Goal: Task Accomplishment & Management: Complete application form

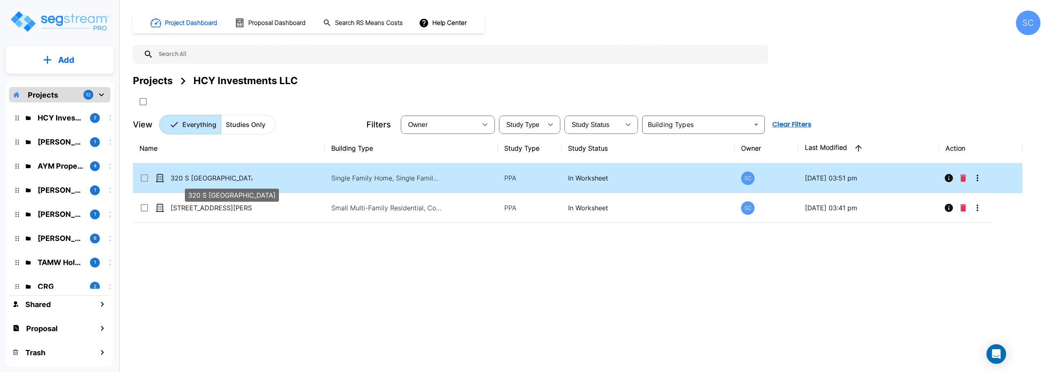
click at [188, 179] on p "320 S [GEOGRAPHIC_DATA]" at bounding box center [211, 178] width 82 height 10
checkbox input "true"
click at [188, 179] on p "320 S [GEOGRAPHIC_DATA]" at bounding box center [211, 178] width 82 height 10
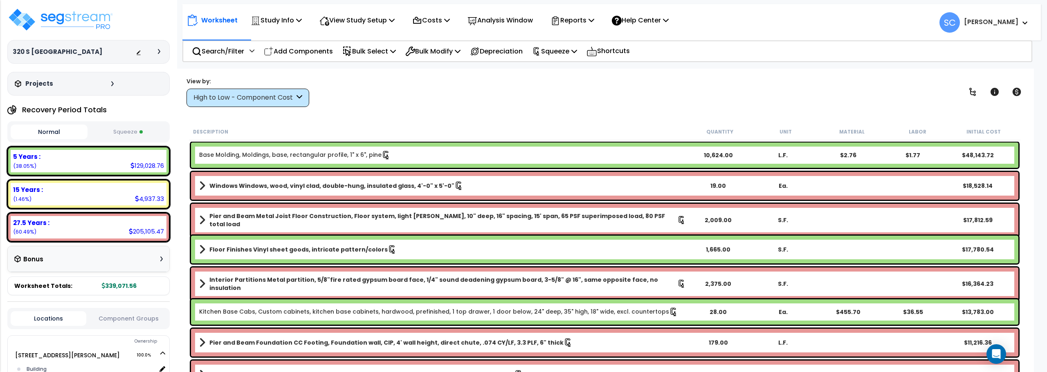
click at [117, 133] on button "Squeeze" at bounding box center [128, 132] width 77 height 14
click at [591, 22] on p "Reports" at bounding box center [572, 20] width 44 height 11
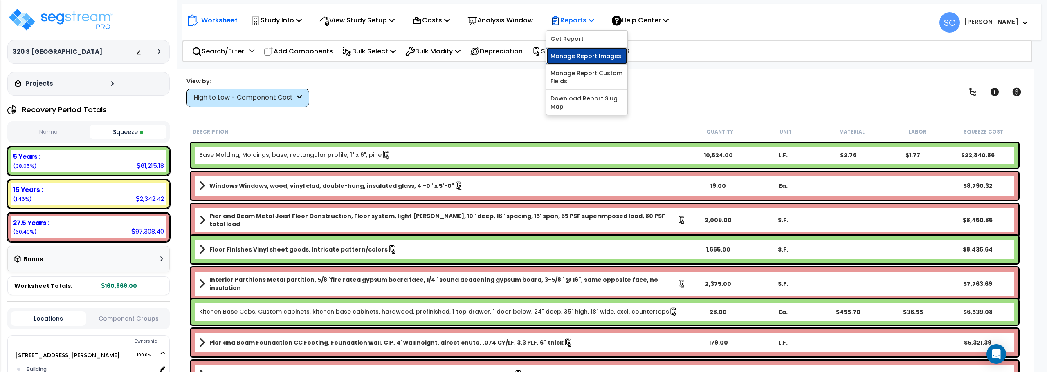
click at [595, 59] on link "Manage Report Images" at bounding box center [586, 56] width 81 height 16
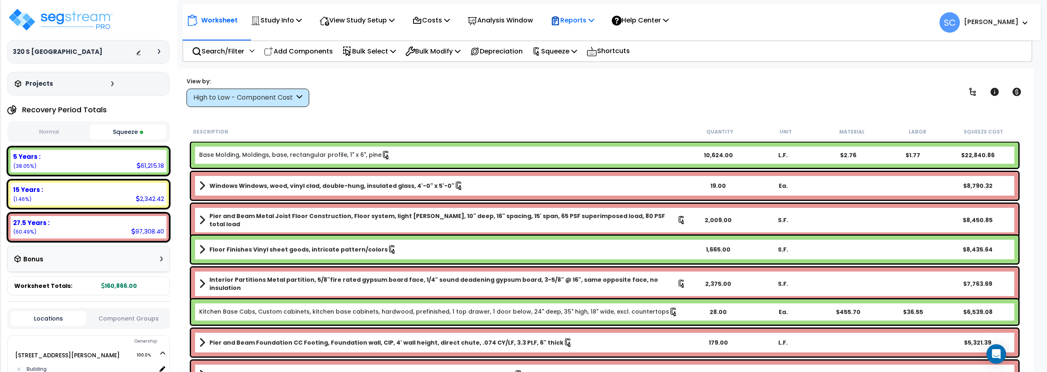
click at [581, 21] on p "Reports" at bounding box center [572, 20] width 44 height 11
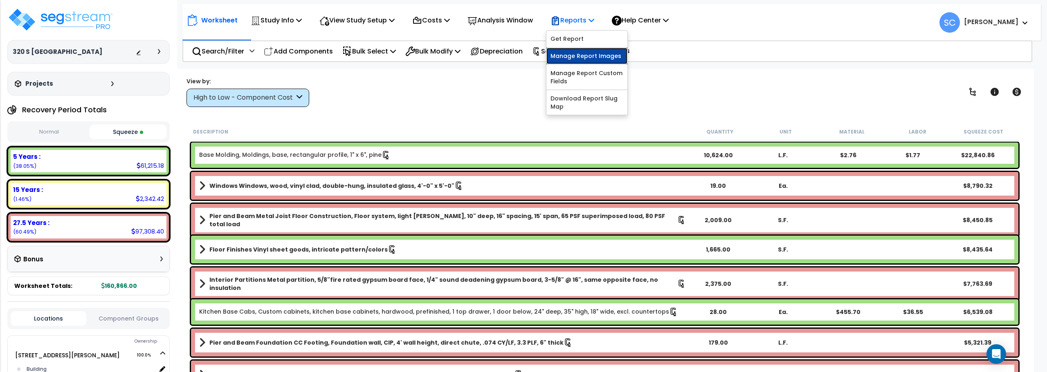
click at [582, 58] on link "Manage Report Images" at bounding box center [586, 56] width 81 height 16
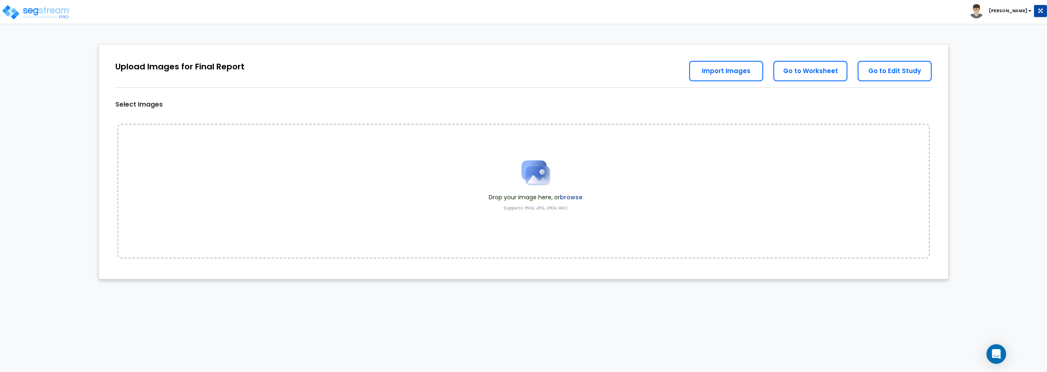
click at [537, 178] on img at bounding box center [535, 172] width 41 height 41
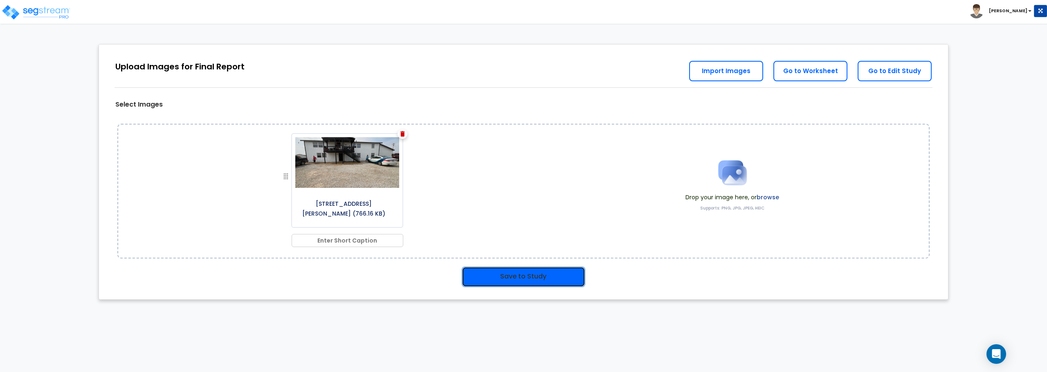
click at [532, 270] on button "Save to Study" at bounding box center [523, 277] width 123 height 20
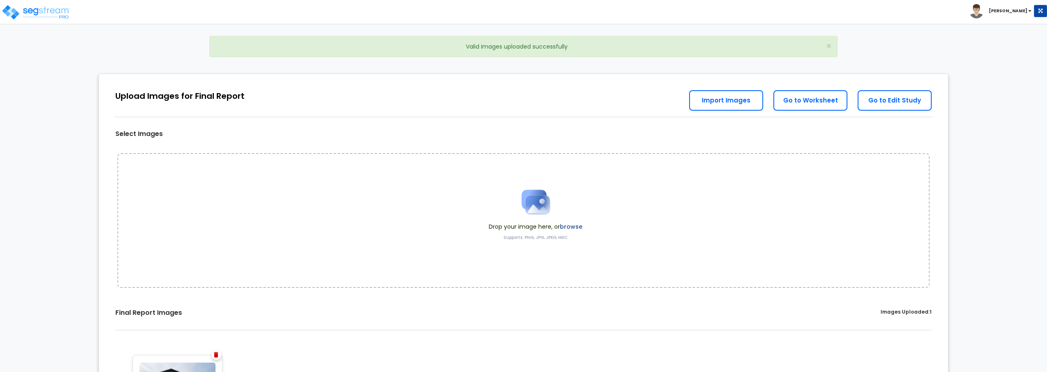
click at [723, 210] on div "Drop your image here, or browse Supports: PNG, JPG, JPEG, HEIC" at bounding box center [523, 220] width 812 height 135
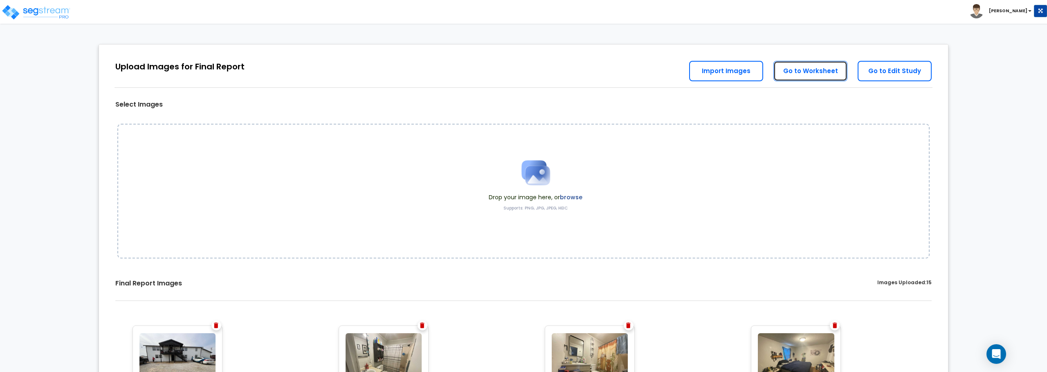
click at [809, 74] on link "Go to Worksheet" at bounding box center [810, 71] width 74 height 20
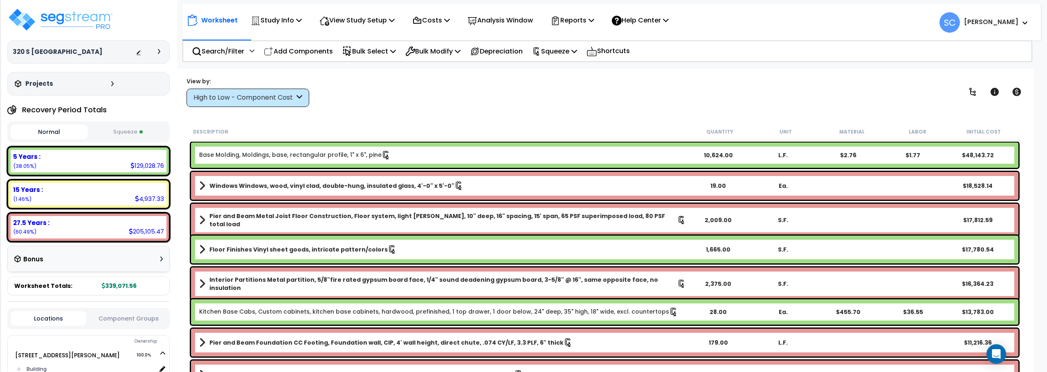
click at [122, 133] on button "Squeeze" at bounding box center [128, 132] width 77 height 14
click at [585, 26] on div "Reports" at bounding box center [572, 20] width 44 height 19
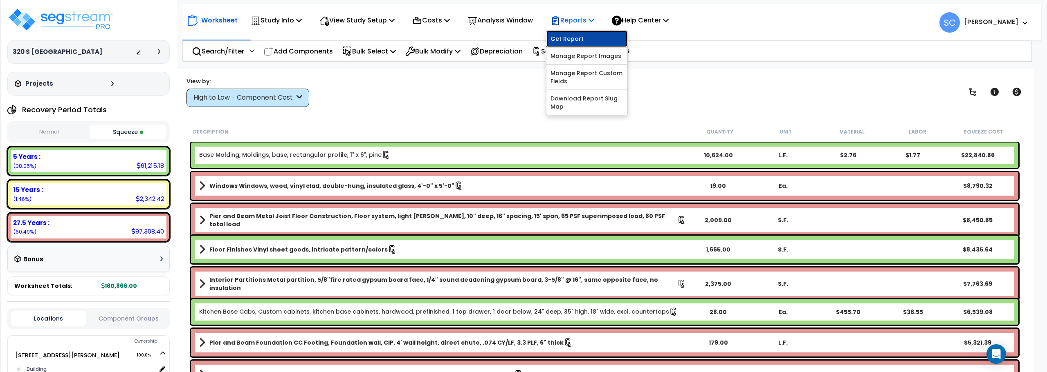
click at [585, 41] on link "Get Report" at bounding box center [586, 39] width 81 height 16
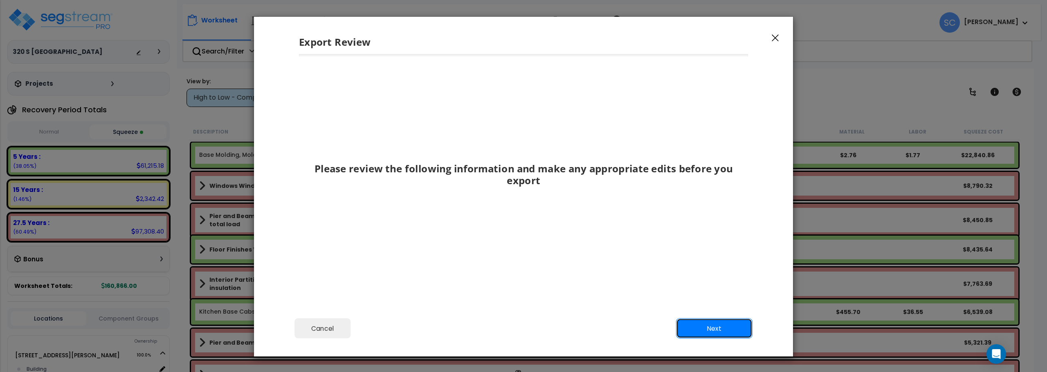
click at [708, 328] on button "Next" at bounding box center [714, 329] width 76 height 20
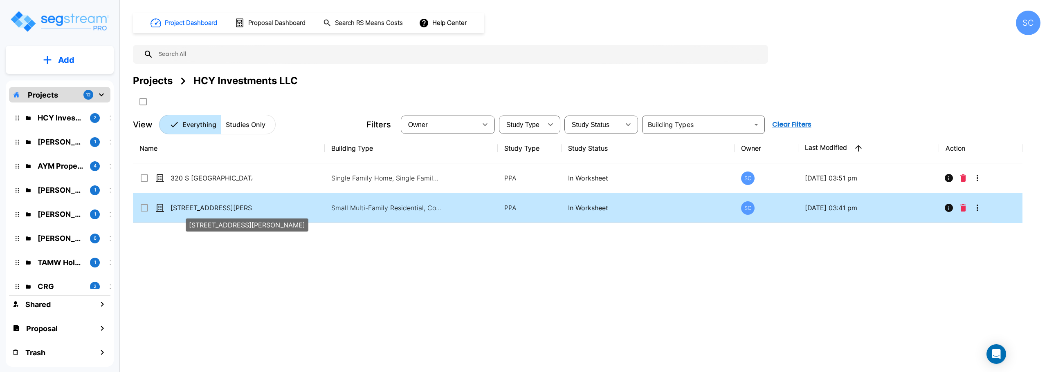
click at [214, 205] on p "[STREET_ADDRESS][PERSON_NAME]" at bounding box center [211, 208] width 82 height 10
checkbox input "true"
click at [214, 205] on p "[STREET_ADDRESS][PERSON_NAME]" at bounding box center [211, 208] width 82 height 10
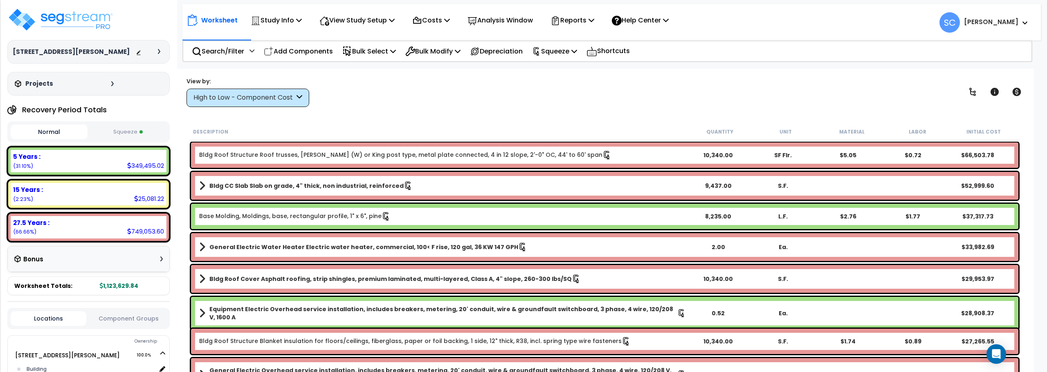
click at [139, 135] on button "Squeeze" at bounding box center [128, 132] width 77 height 14
click at [444, 102] on div "View by: High to Low - Component Cost High to Low - Component Cost" at bounding box center [605, 92] width 842 height 30
click at [462, 101] on div "View by: High to Low - Component Cost High to Low - Component Cost" at bounding box center [605, 92] width 842 height 30
click at [574, 19] on p "Reports" at bounding box center [572, 20] width 44 height 11
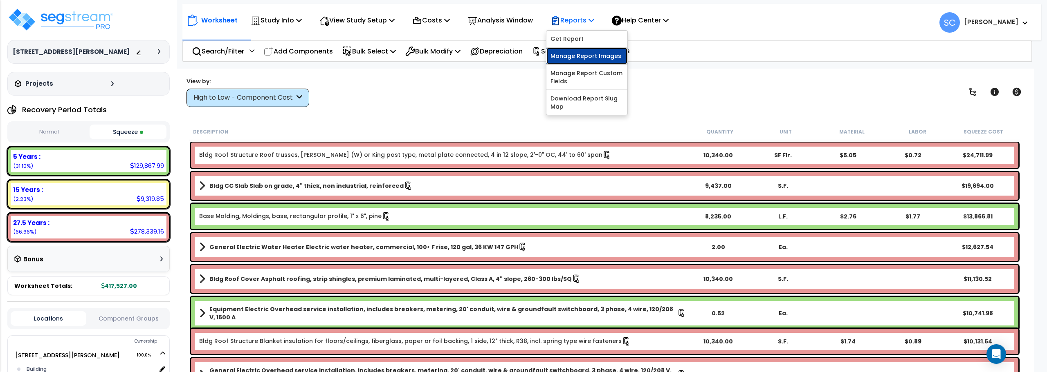
click at [581, 60] on link "Manage Report Images" at bounding box center [586, 56] width 81 height 16
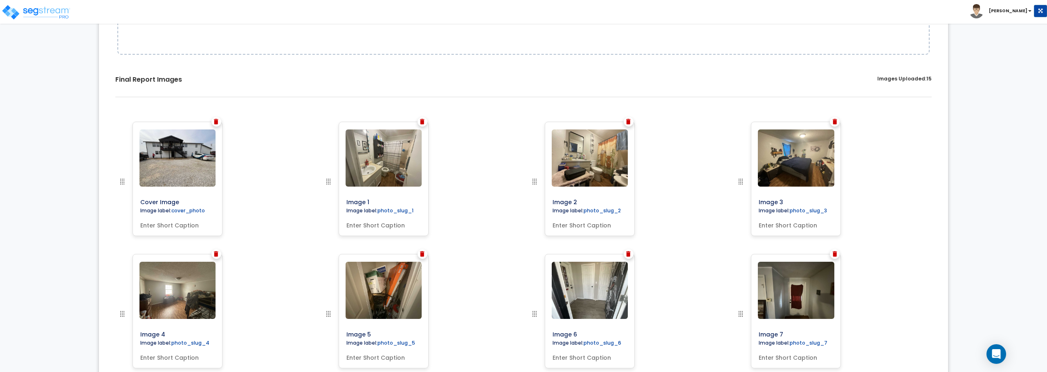
scroll to position [204, 0]
click at [219, 119] on div at bounding box center [216, 122] width 10 height 10
click at [218, 123] on img at bounding box center [216, 122] width 4 height 6
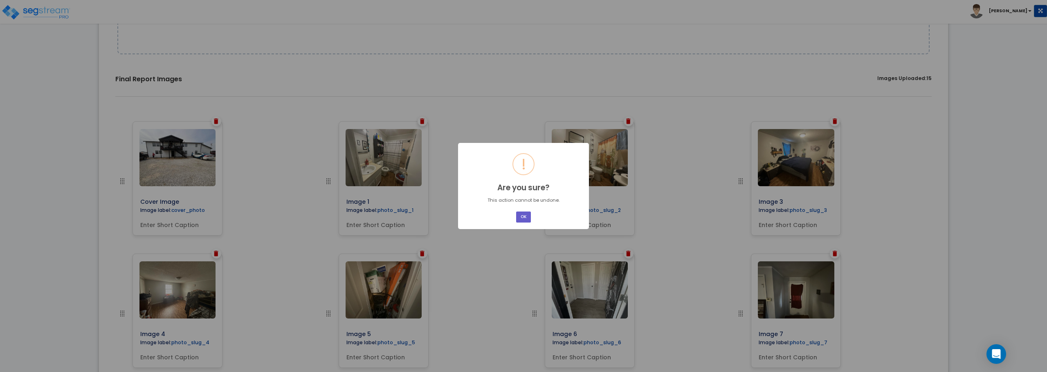
click at [525, 219] on button "OK" at bounding box center [523, 217] width 15 height 11
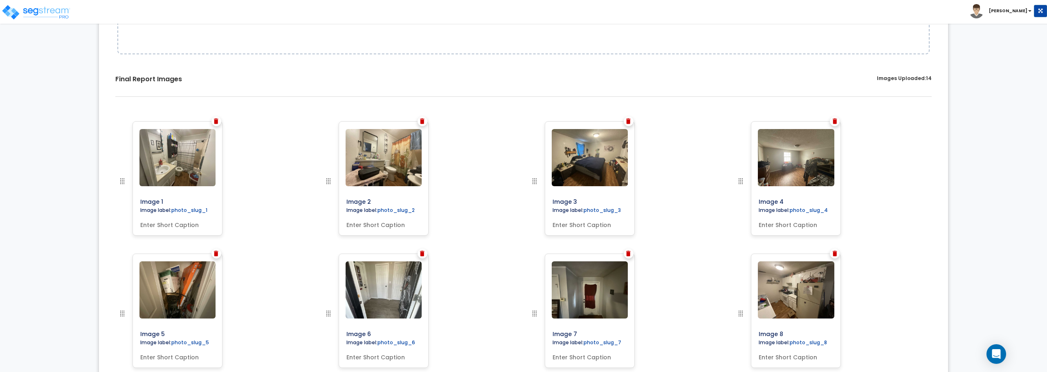
click at [215, 122] on img at bounding box center [216, 122] width 4 height 6
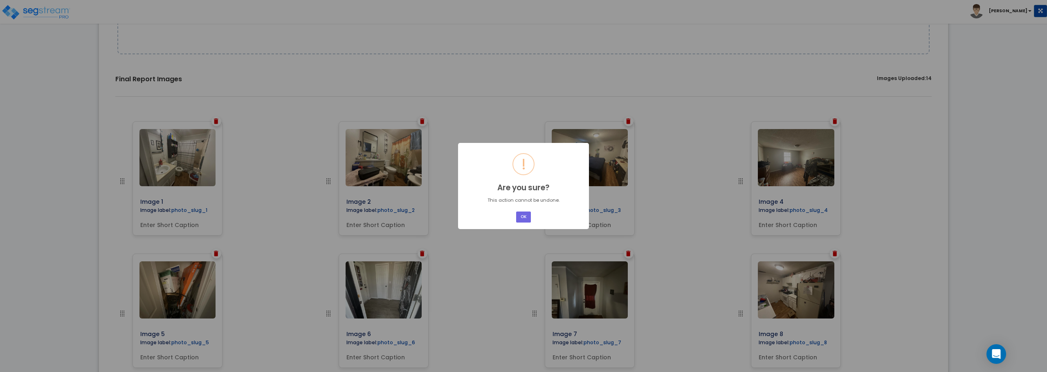
click at [516, 212] on button "OK" at bounding box center [523, 217] width 15 height 11
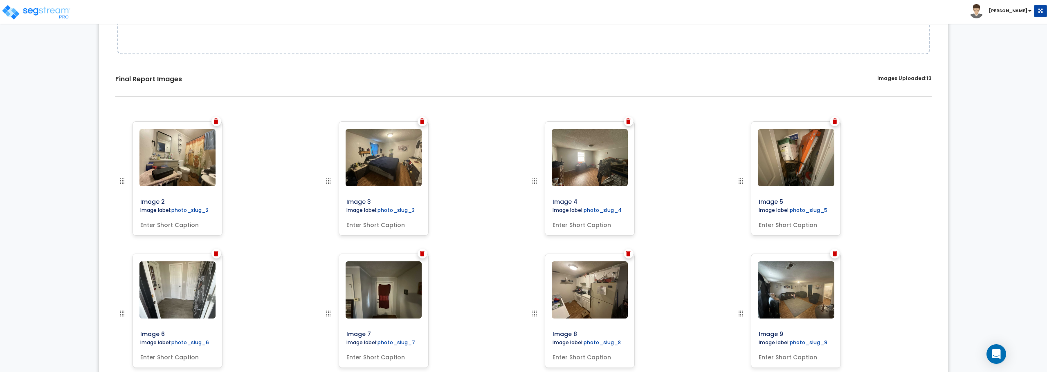
click at [218, 123] on img at bounding box center [216, 122] width 4 height 6
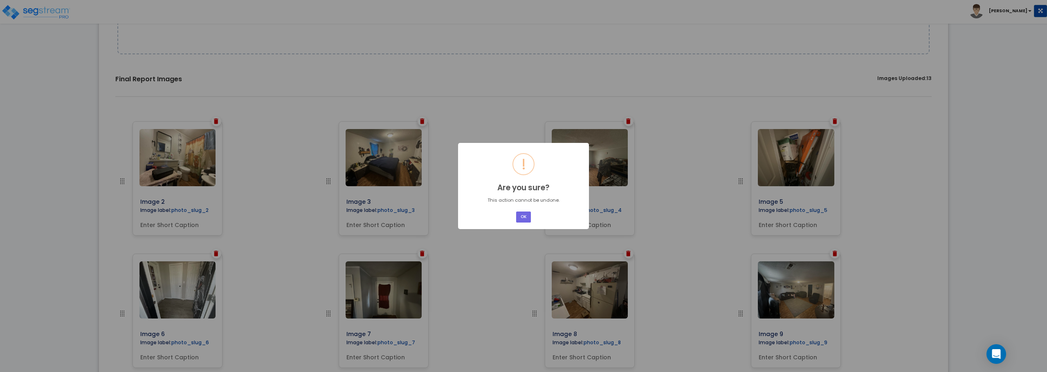
click at [516, 212] on button "OK" at bounding box center [523, 217] width 15 height 11
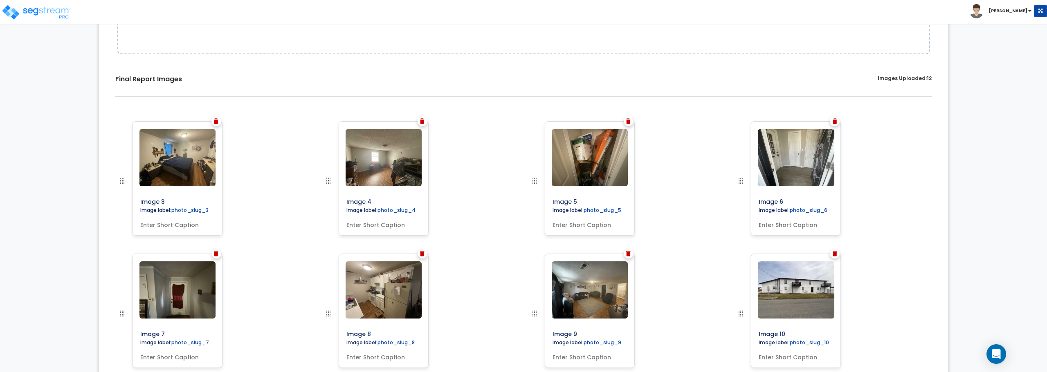
click at [421, 119] on img at bounding box center [422, 122] width 4 height 6
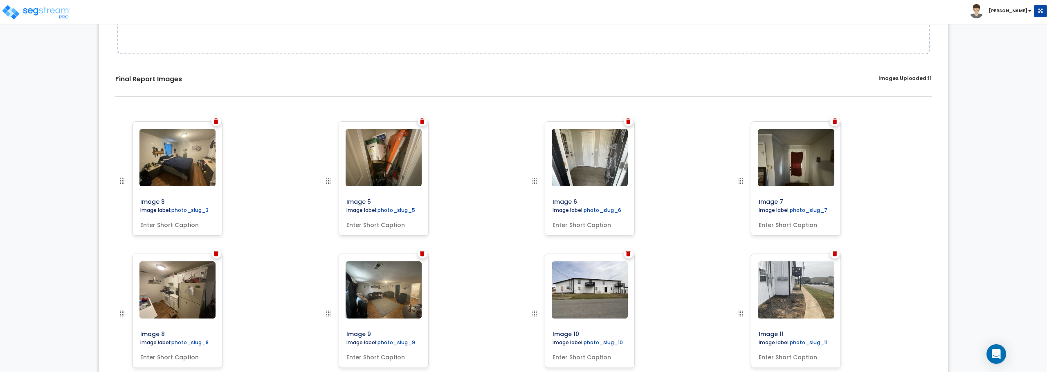
click at [421, 119] on img at bounding box center [422, 122] width 4 height 6
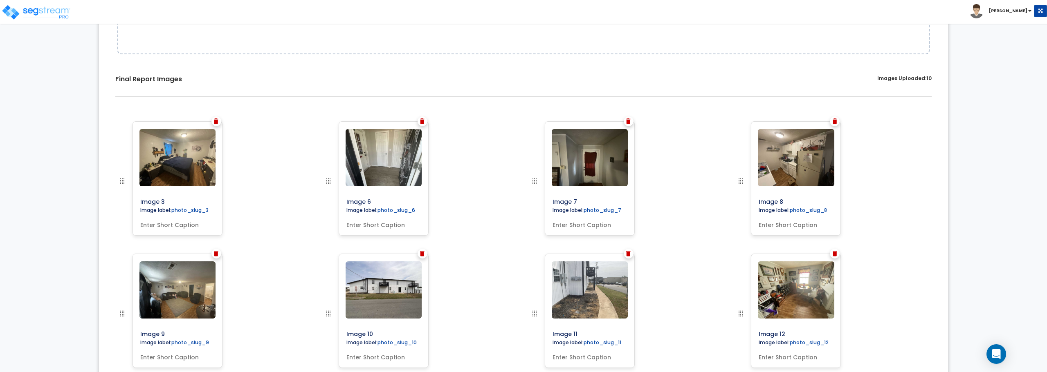
click at [421, 119] on img at bounding box center [422, 122] width 4 height 6
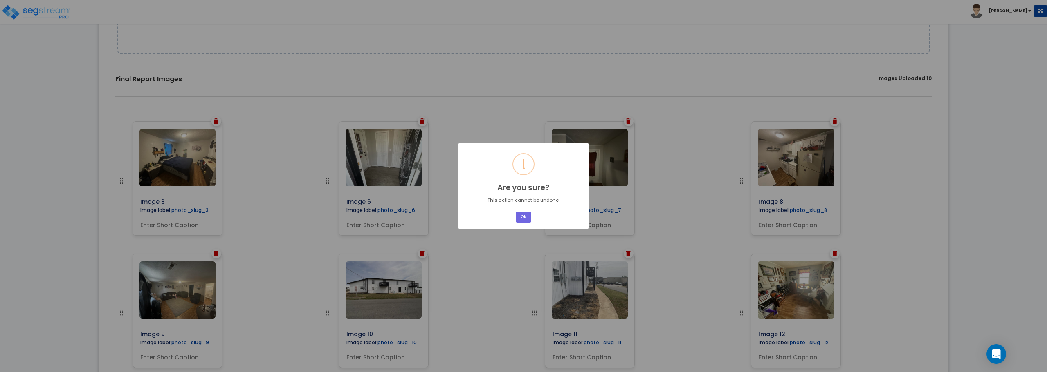
click at [421, 119] on div "× ! Are you sure? This action cannot be undone. OK No Cancel" at bounding box center [523, 186] width 1047 height 372
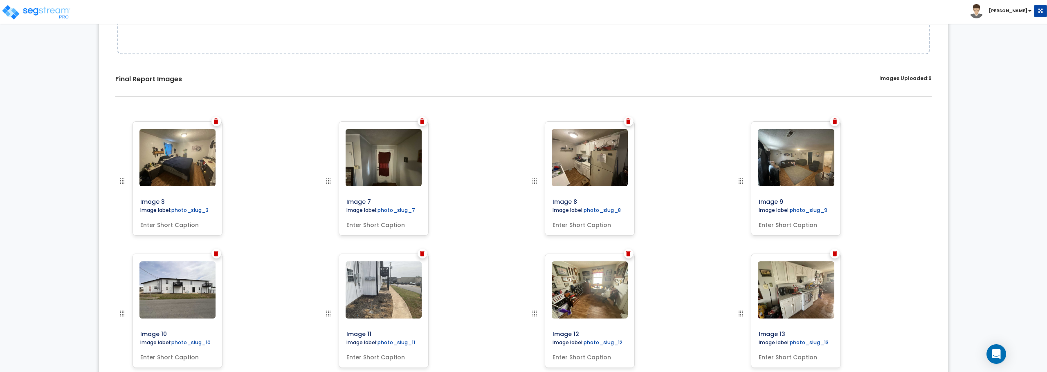
click at [421, 119] on img at bounding box center [422, 122] width 4 height 6
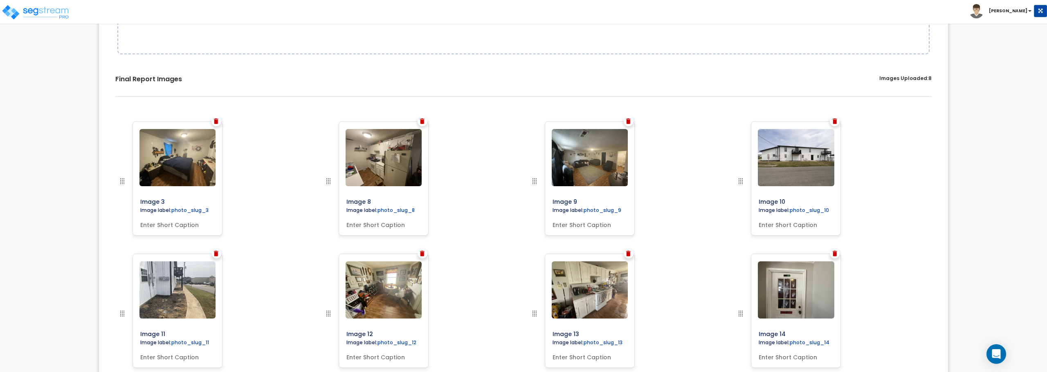
click at [421, 119] on img at bounding box center [422, 122] width 4 height 6
click at [626, 119] on img at bounding box center [628, 122] width 4 height 6
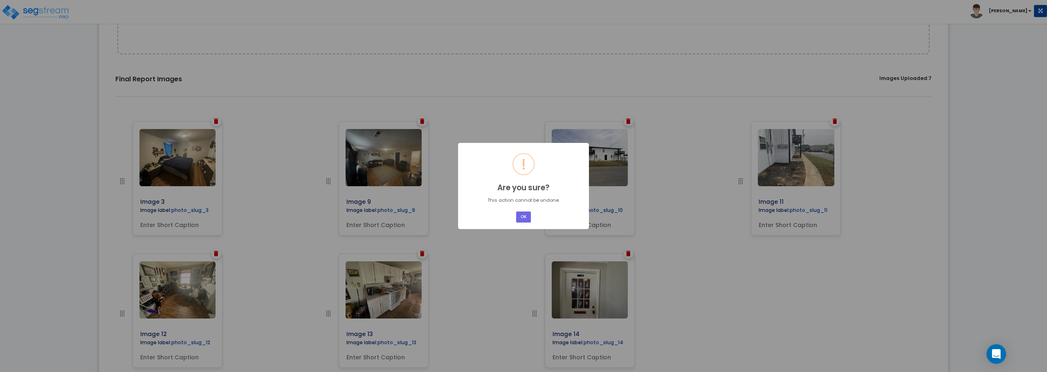
click at [516, 212] on button "OK" at bounding box center [523, 217] width 15 height 11
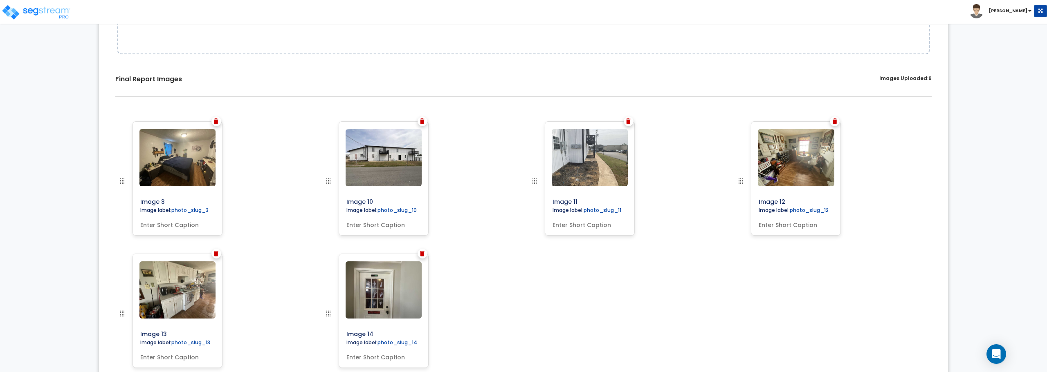
click at [421, 119] on img at bounding box center [422, 122] width 4 height 6
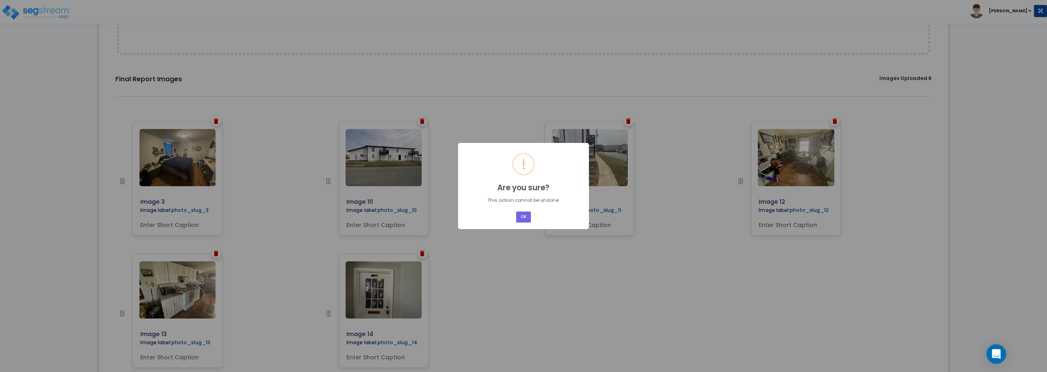
click at [516, 212] on button "OK" at bounding box center [523, 217] width 15 height 11
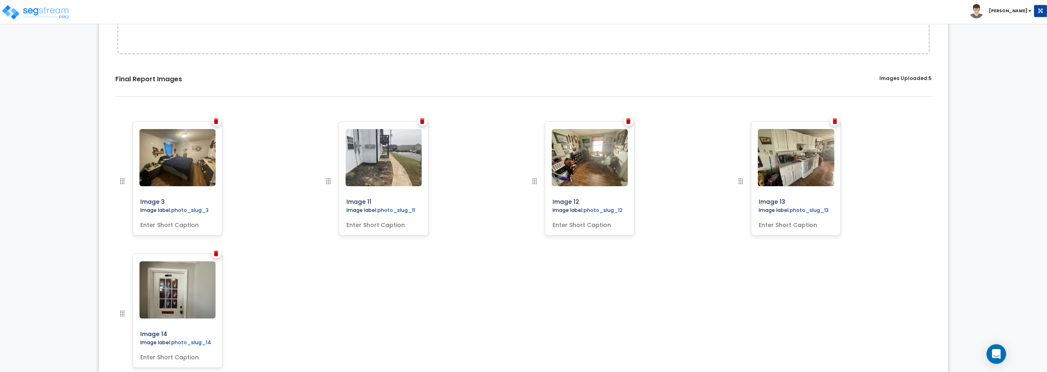
click at [421, 119] on img at bounding box center [422, 122] width 4 height 6
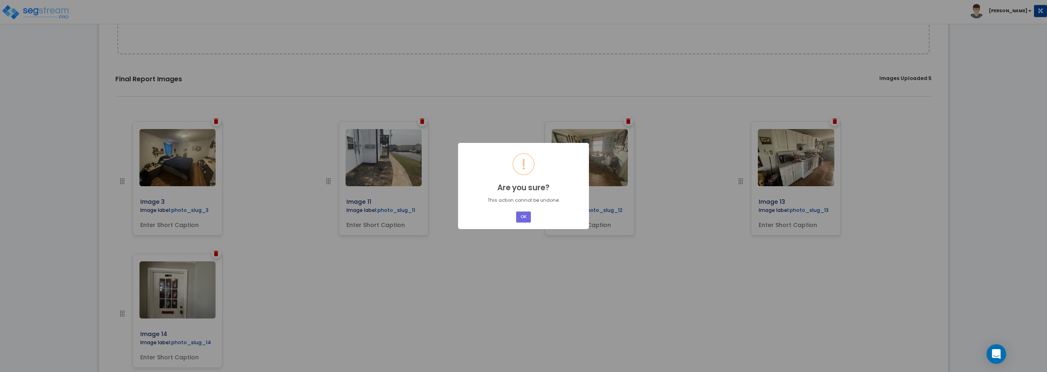
click at [421, 119] on div "× ! Are you sure? This action cannot be undone. OK No Cancel" at bounding box center [523, 186] width 1047 height 372
click at [516, 212] on button "OK" at bounding box center [523, 217] width 15 height 11
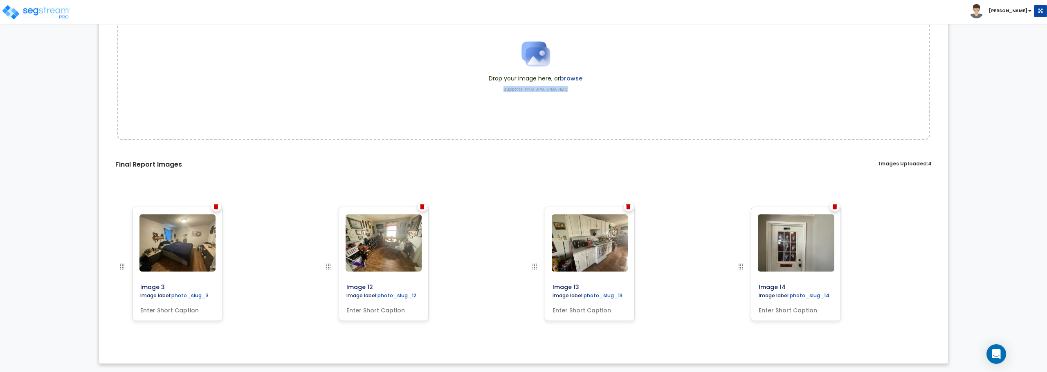
click at [421, 119] on div "Drop your image here, or browse Supports: PNG, JPG, JPEG, HEIC" at bounding box center [523, 72] width 812 height 135
click at [422, 207] on img at bounding box center [422, 207] width 4 height 6
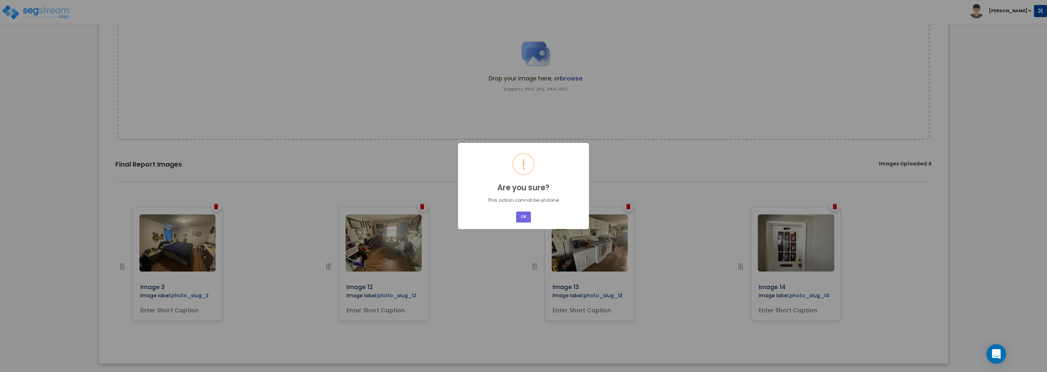
click at [532, 221] on div "OK No Cancel" at bounding box center [523, 217] width 17 height 13
click at [520, 217] on button "OK" at bounding box center [523, 217] width 15 height 11
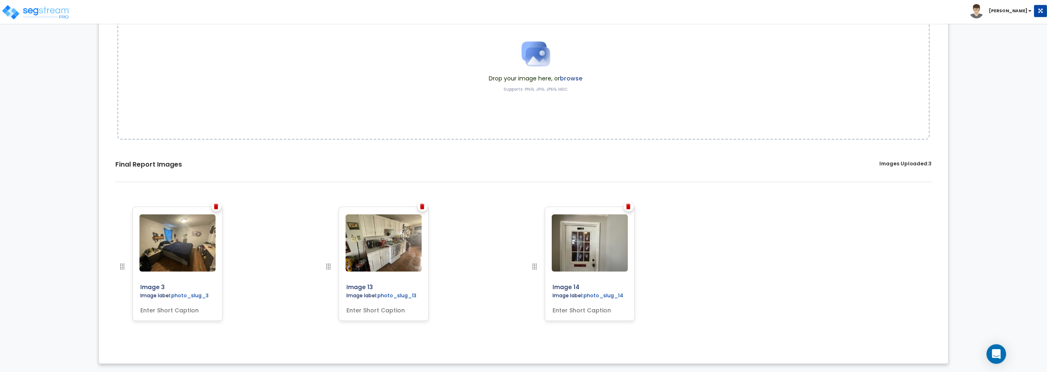
click at [425, 206] on div at bounding box center [422, 207] width 10 height 10
click at [424, 207] on img at bounding box center [422, 207] width 4 height 6
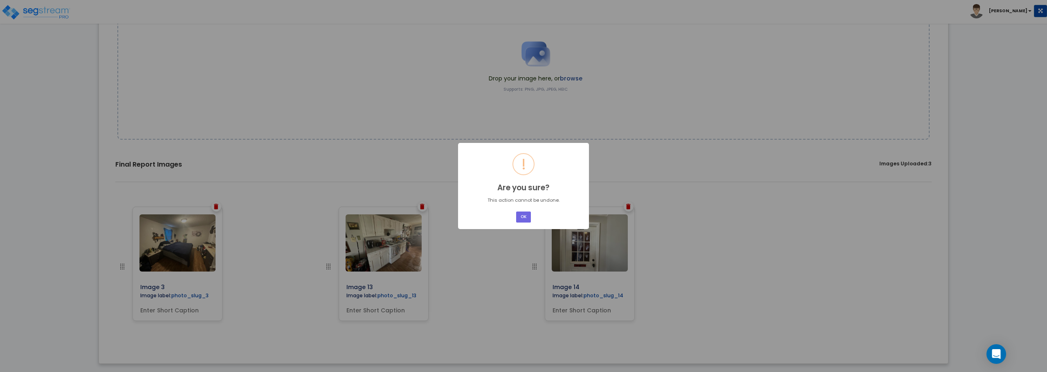
click at [516, 212] on button "OK" at bounding box center [523, 217] width 15 height 11
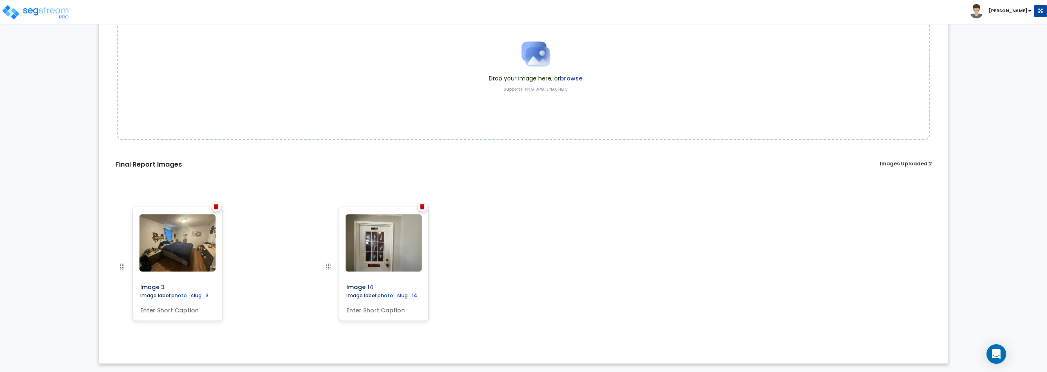
click at [423, 207] on img at bounding box center [422, 207] width 4 height 6
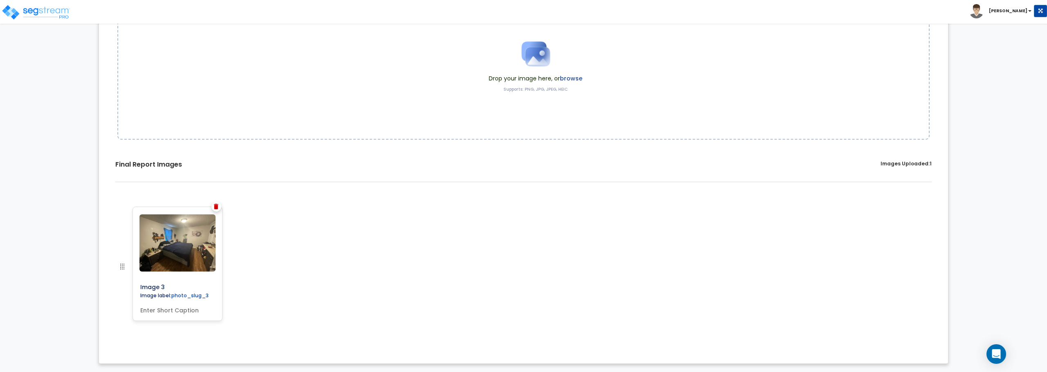
click at [215, 208] on img at bounding box center [216, 207] width 4 height 6
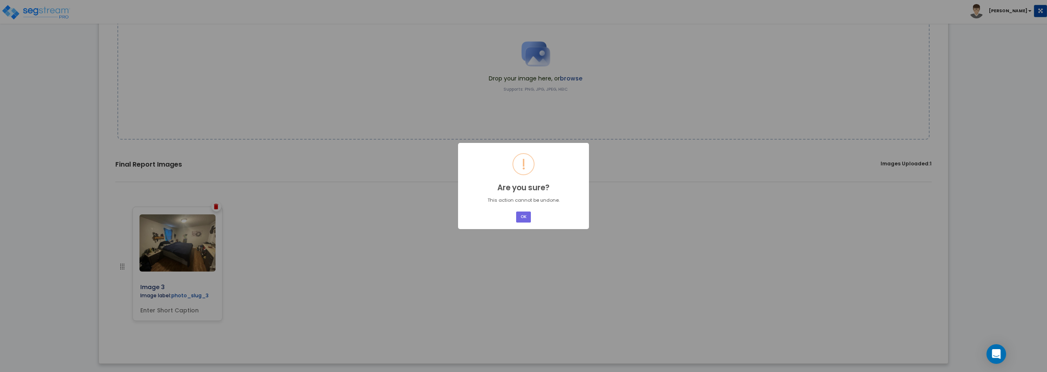
click at [516, 212] on button "OK" at bounding box center [523, 217] width 15 height 11
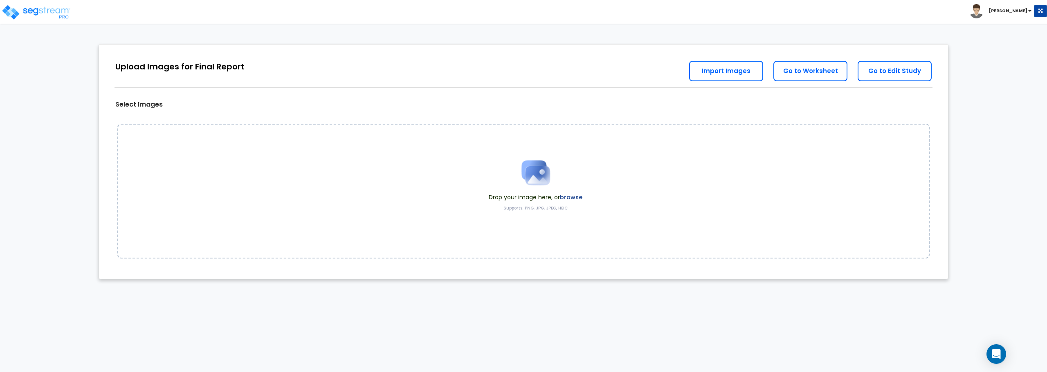
scroll to position [0, 0]
click at [540, 181] on img at bounding box center [535, 172] width 41 height 41
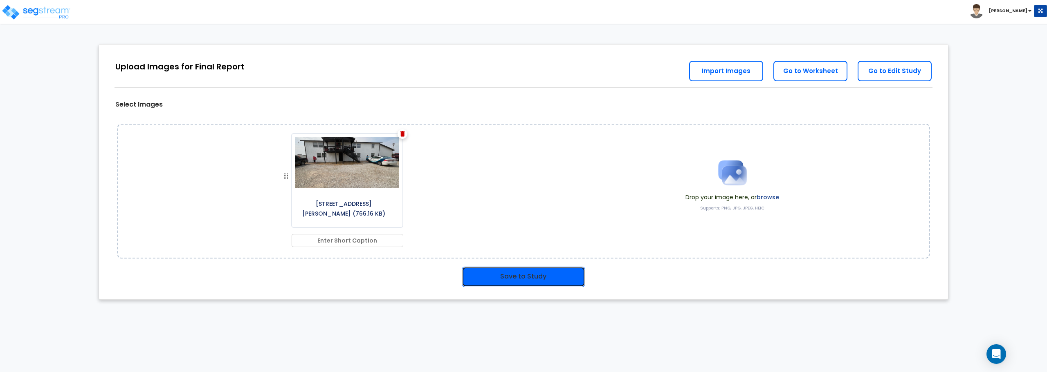
click at [528, 279] on button "Save to Study" at bounding box center [523, 277] width 123 height 20
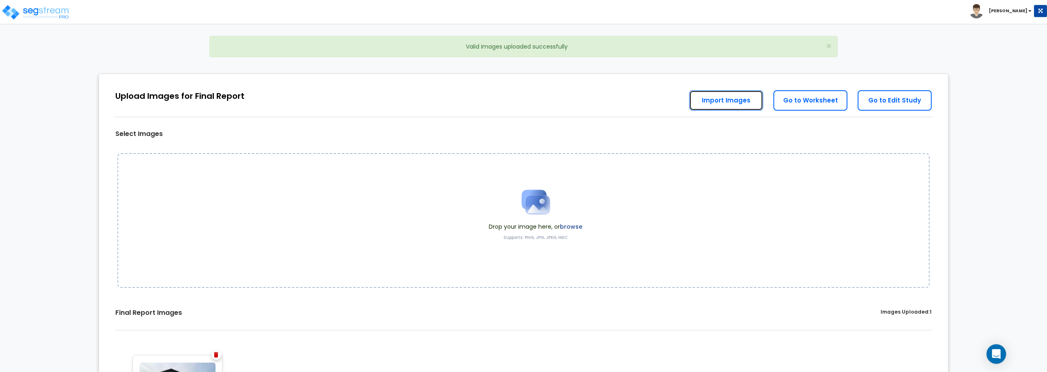
click at [724, 100] on link "Import Images" at bounding box center [726, 100] width 74 height 20
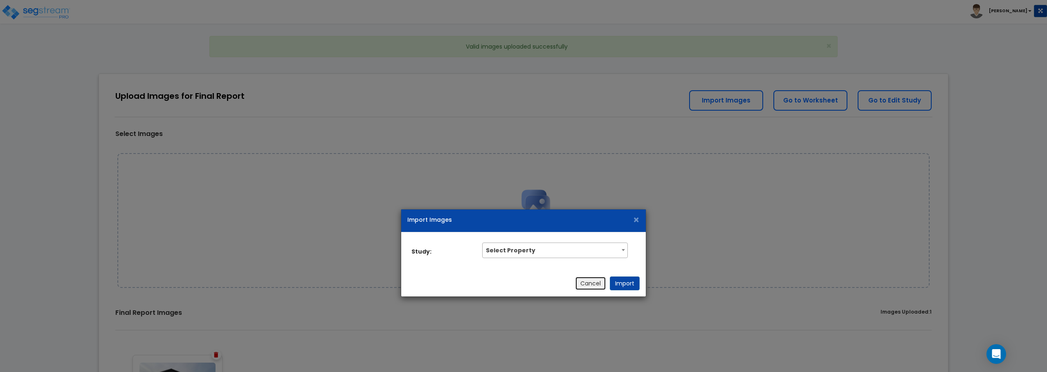
drag, startPoint x: 589, startPoint y: 287, endPoint x: 612, endPoint y: 271, distance: 28.1
click at [591, 284] on button "Cancel" at bounding box center [590, 284] width 31 height 14
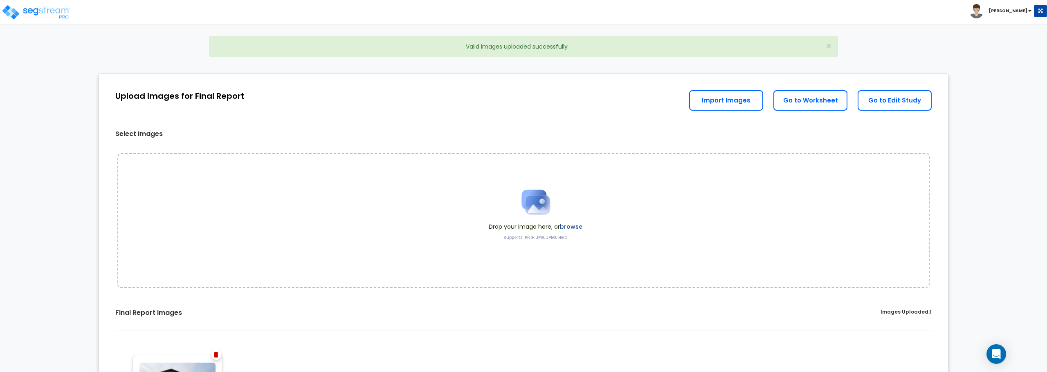
click at [524, 207] on img at bounding box center [535, 202] width 41 height 41
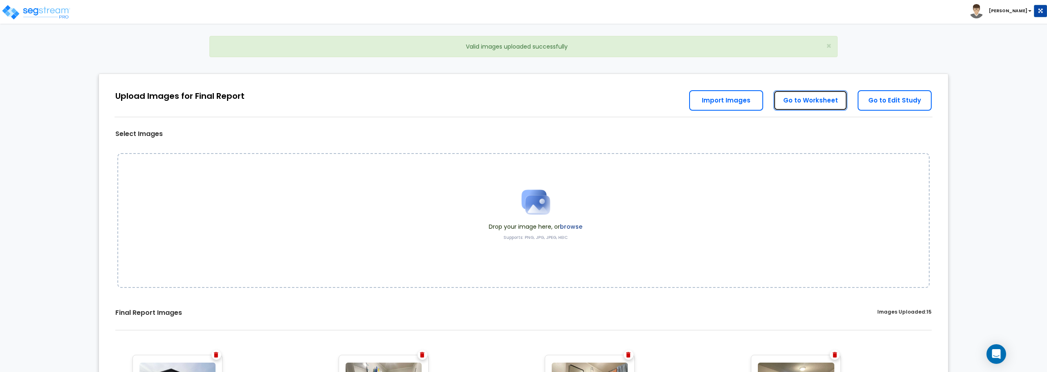
click at [809, 99] on link "Go to Worksheet" at bounding box center [810, 100] width 74 height 20
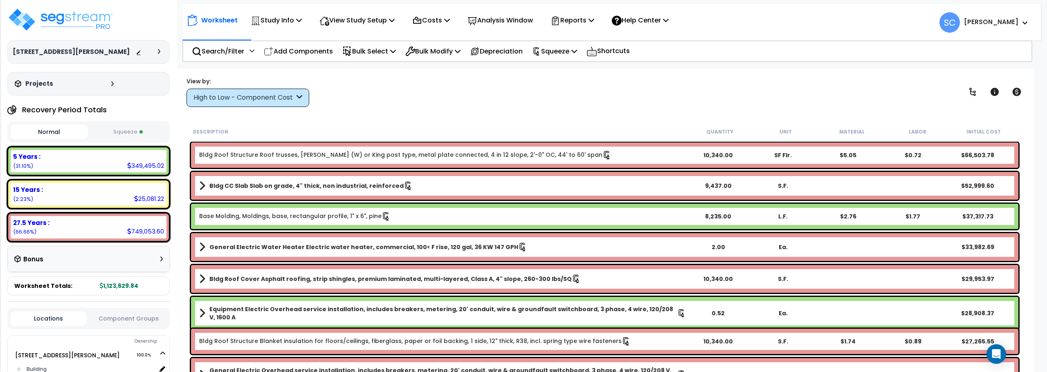
click at [140, 132] on span at bounding box center [140, 131] width 3 height 3
click at [571, 24] on p "Reports" at bounding box center [572, 20] width 44 height 11
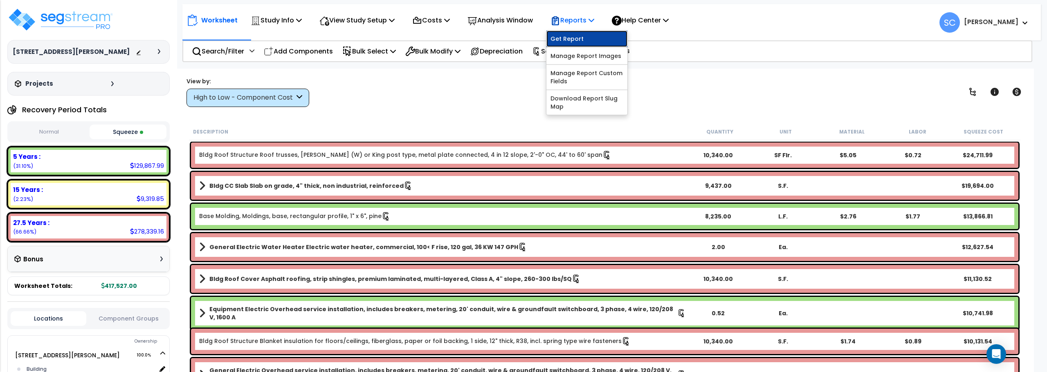
click at [576, 42] on link "Get Report" at bounding box center [586, 39] width 81 height 16
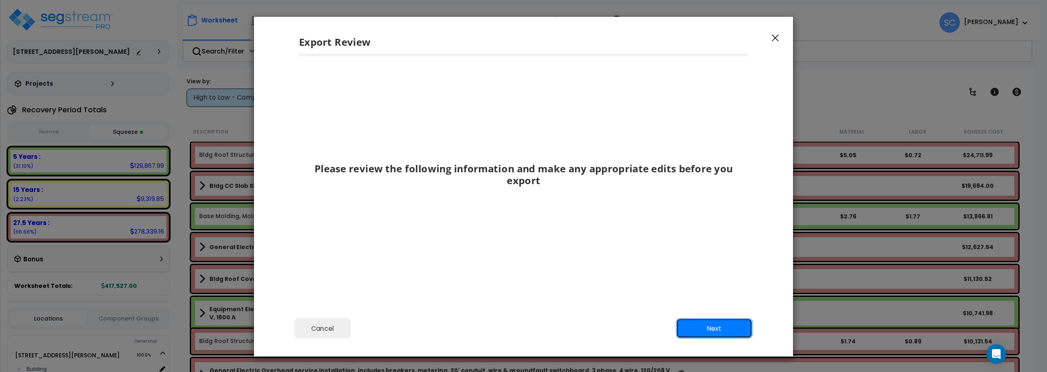
click at [702, 332] on button "Next" at bounding box center [714, 329] width 76 height 20
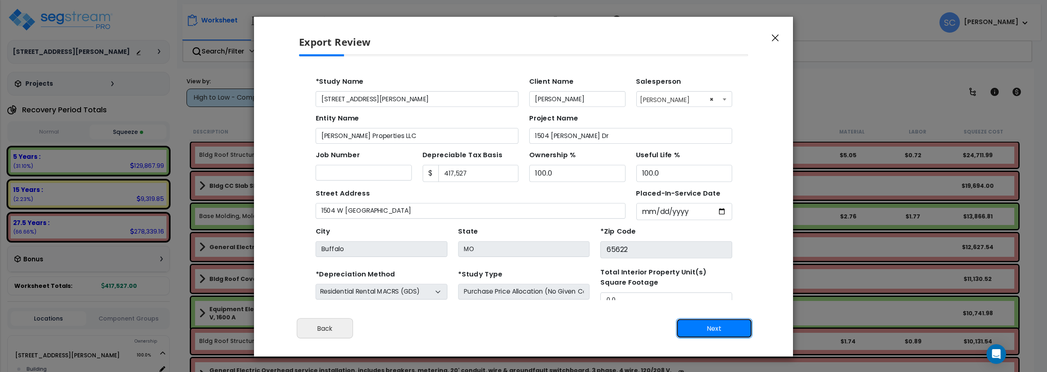
click at [703, 330] on button "Next" at bounding box center [714, 329] width 76 height 20
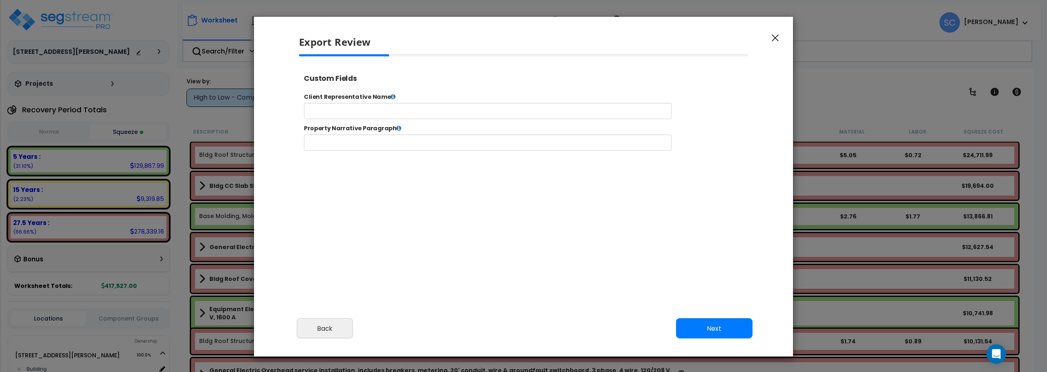
select select "2024"
click at [547, 114] on input "text" at bounding box center [513, 117] width 417 height 18
type input "[PERSON_NAME]"
click at [723, 328] on button "Next" at bounding box center [714, 329] width 76 height 20
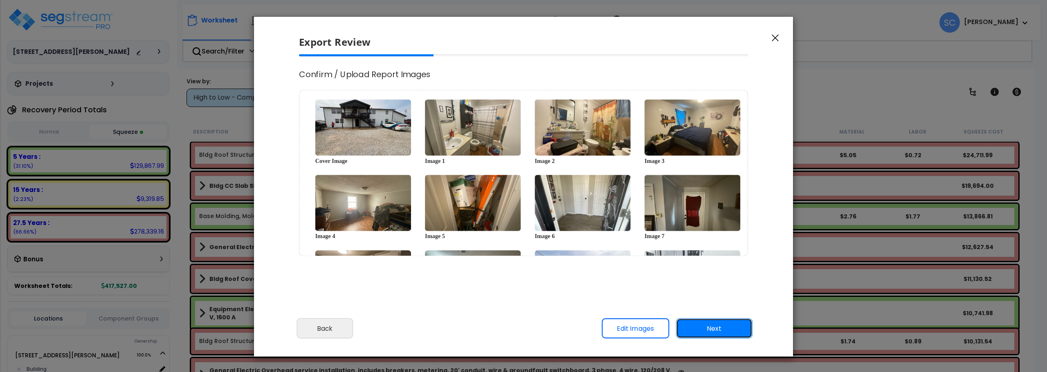
scroll to position [0, 0]
click at [727, 336] on button "Next" at bounding box center [714, 329] width 76 height 20
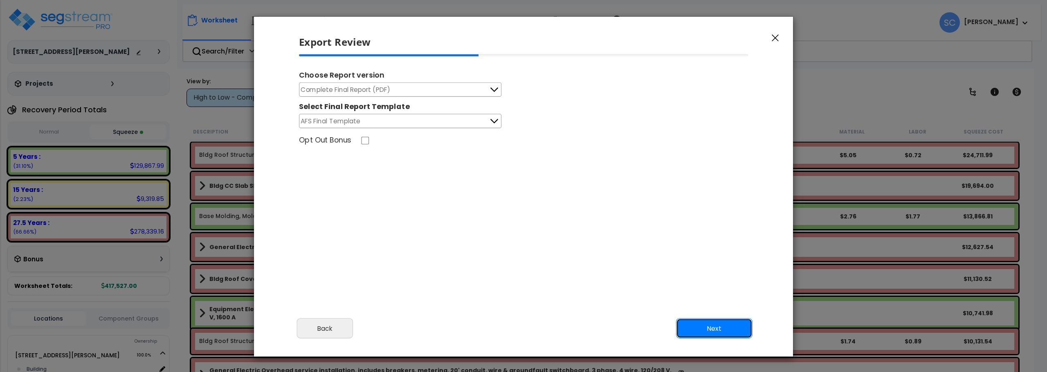
click at [701, 329] on button "Next" at bounding box center [714, 329] width 76 height 20
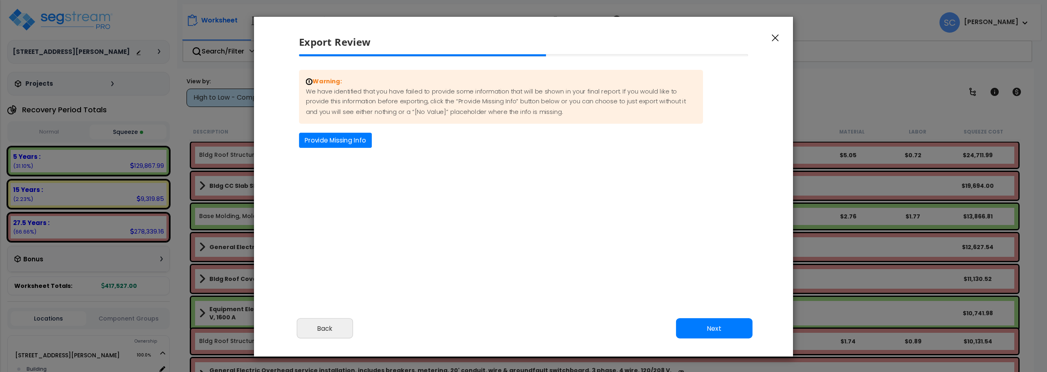
click at [356, 149] on div "Warning: We have identified that you have failed to provide some information th…" at bounding box center [523, 166] width 462 height 225
click at [356, 138] on button "Provide Missing Info" at bounding box center [335, 140] width 73 height 15
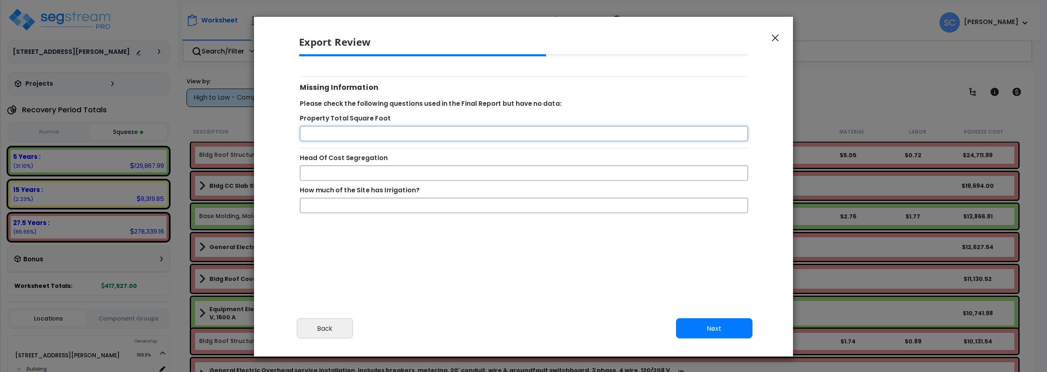
click at [362, 131] on input "Property Total Square Foot" at bounding box center [524, 133] width 448 height 15
click at [347, 173] on input "Head Of Cost Segregation" at bounding box center [524, 173] width 448 height 15
type input "[PERSON_NAME]"
click at [348, 205] on input "How much of the Site has Irrigation?" at bounding box center [524, 205] width 448 height 15
click at [720, 332] on button "Next" at bounding box center [714, 329] width 76 height 20
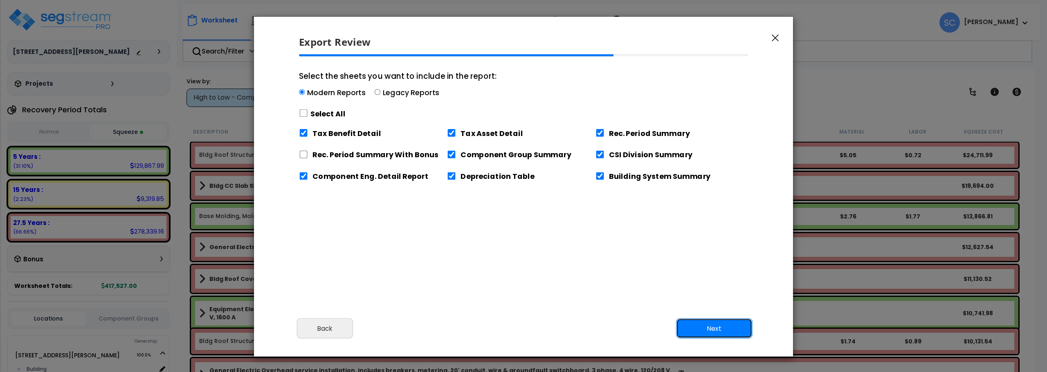
click at [720, 332] on button "Next" at bounding box center [714, 329] width 76 height 20
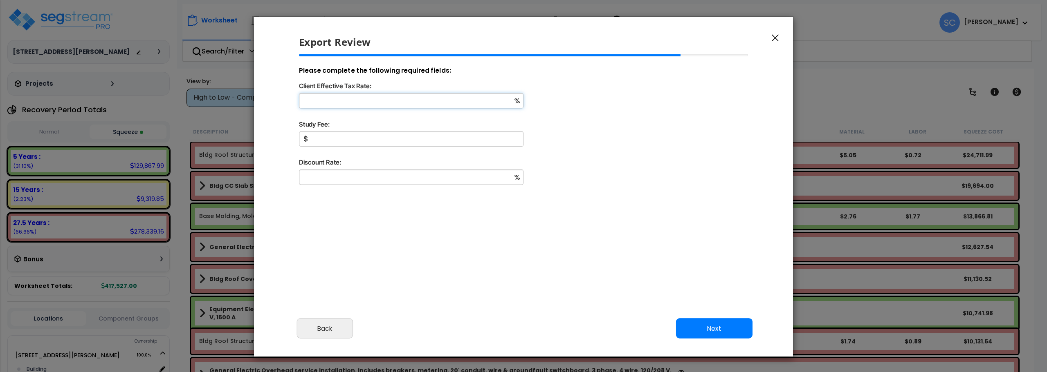
click at [341, 99] on input "Client Effective Tax Rate:" at bounding box center [411, 100] width 224 height 15
type input "11"
click at [338, 135] on input "Study Fee:" at bounding box center [411, 139] width 224 height 15
type input "2,500"
click at [332, 180] on input "Discount Rate:" at bounding box center [411, 177] width 224 height 15
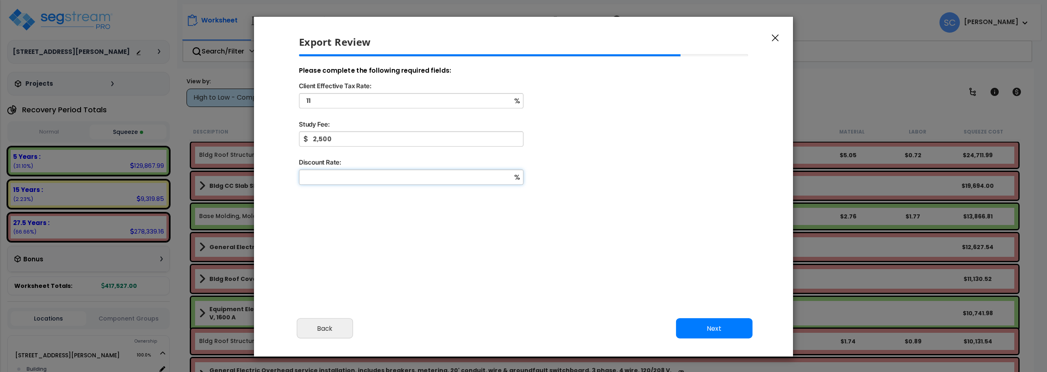
type input "0"
click at [716, 327] on button "Next" at bounding box center [714, 329] width 76 height 20
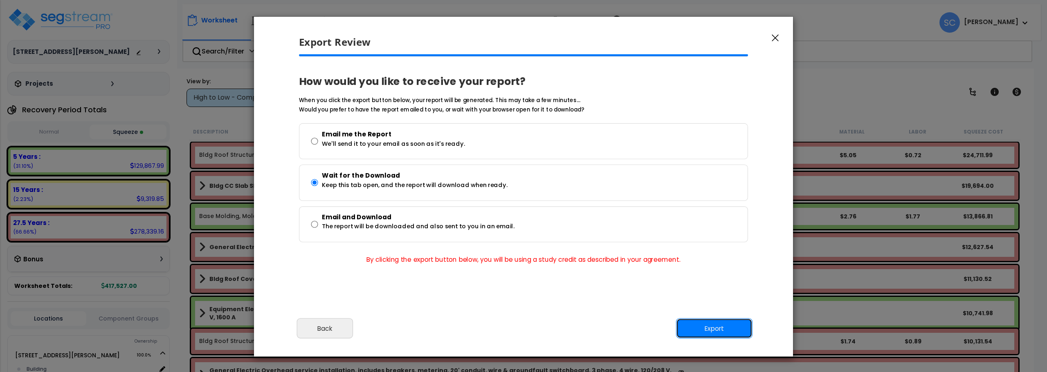
click at [720, 331] on button "Export" at bounding box center [714, 329] width 76 height 20
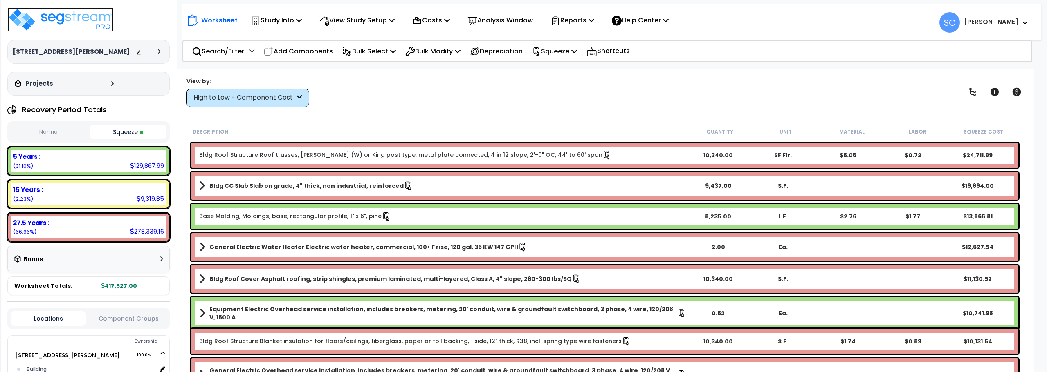
click at [72, 17] on img at bounding box center [60, 19] width 106 height 25
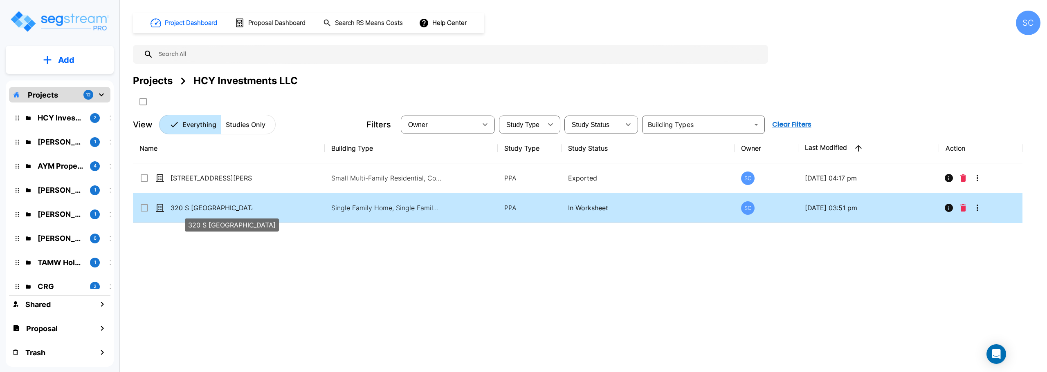
click at [204, 210] on p "320 S [GEOGRAPHIC_DATA]" at bounding box center [211, 208] width 82 height 10
checkbox input "true"
click at [204, 210] on p "320 S Florence" at bounding box center [211, 208] width 82 height 10
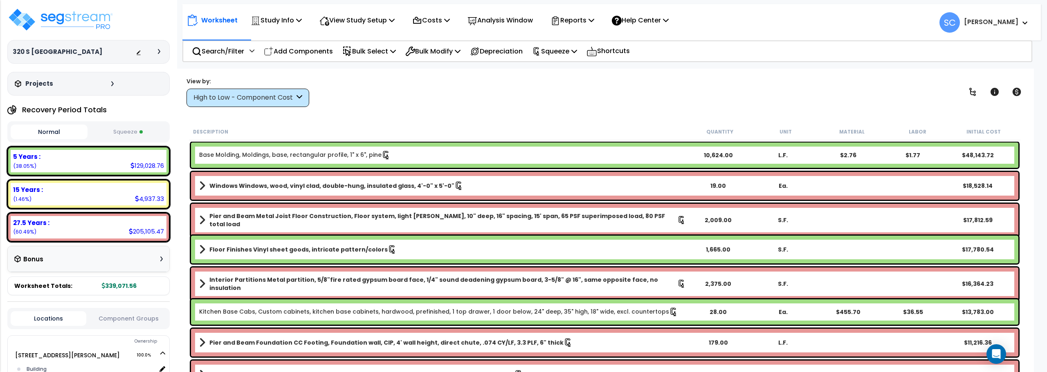
click at [116, 131] on button "Squeeze" at bounding box center [128, 132] width 77 height 14
click at [587, 24] on p "Reports" at bounding box center [572, 20] width 44 height 11
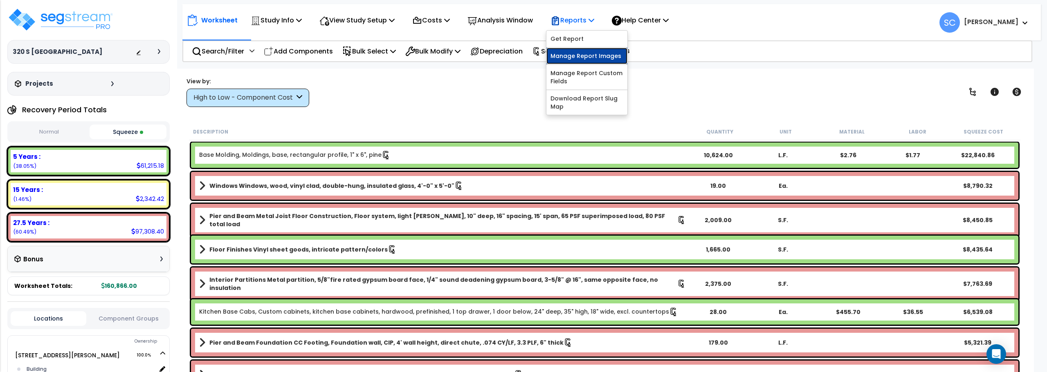
click at [581, 58] on link "Manage Report Images" at bounding box center [586, 56] width 81 height 16
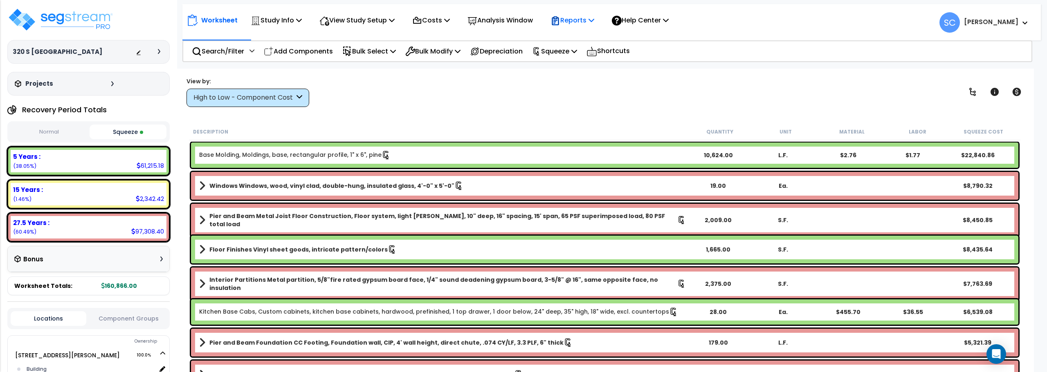
click at [584, 17] on p "Reports" at bounding box center [572, 20] width 44 height 11
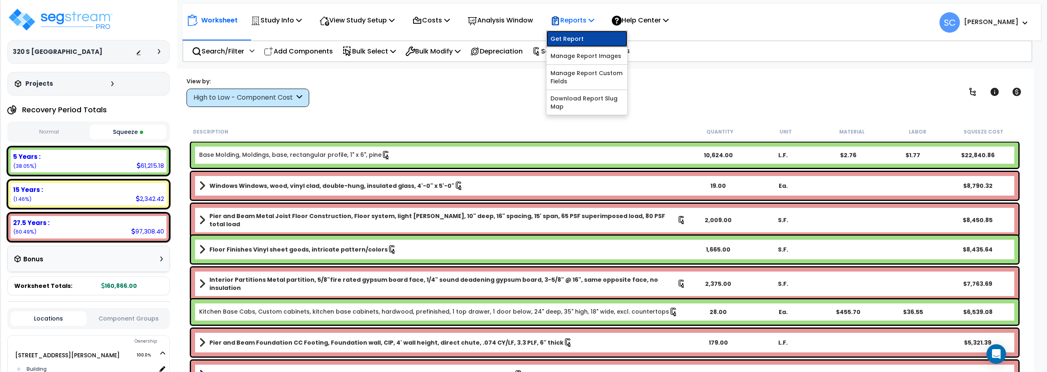
click at [580, 39] on link "Get Report" at bounding box center [586, 39] width 81 height 16
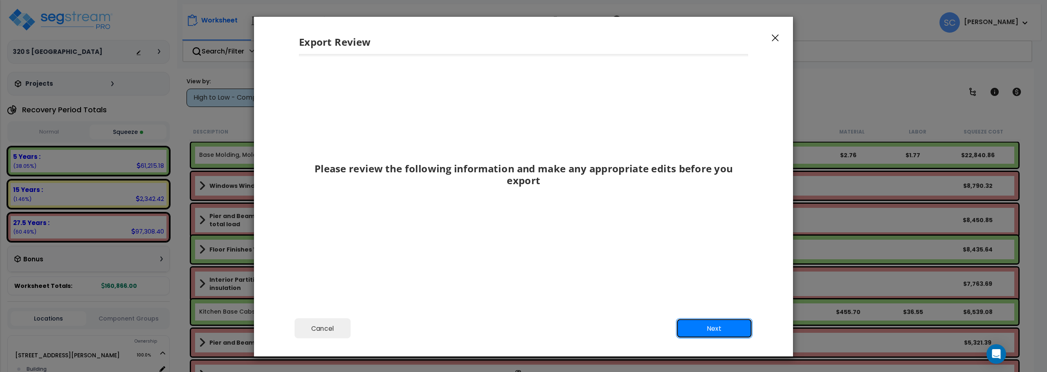
click at [726, 330] on button "Next" at bounding box center [714, 329] width 76 height 20
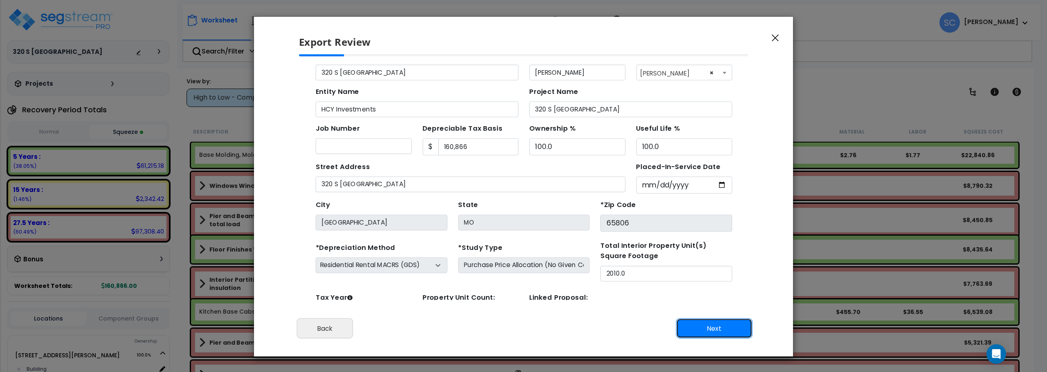
scroll to position [38, 0]
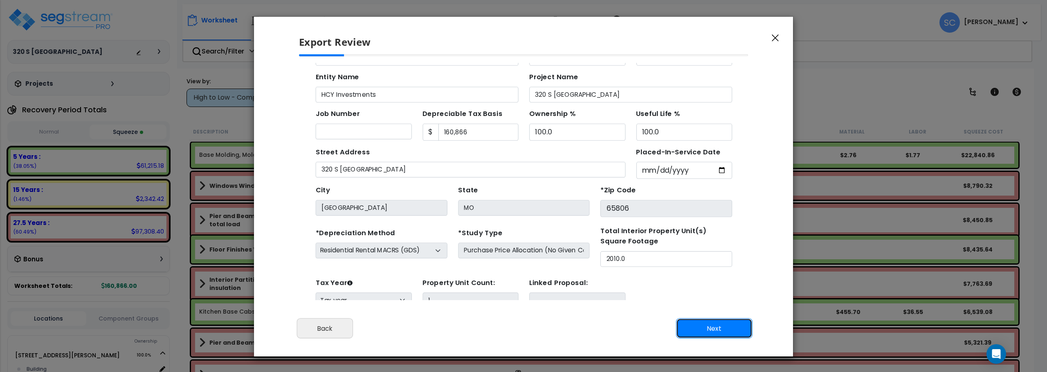
click at [718, 332] on button "Next" at bounding box center [714, 329] width 76 height 20
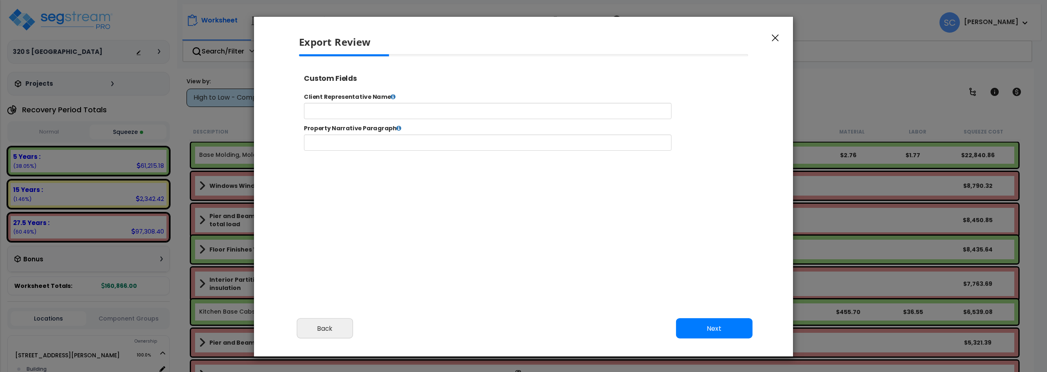
scroll to position [339, 20]
click at [551, 116] on input "text" at bounding box center [513, 117] width 417 height 18
type input "[PERSON_NAME]"
click button "Submit" at bounding box center [299, 70] width 0 height 0
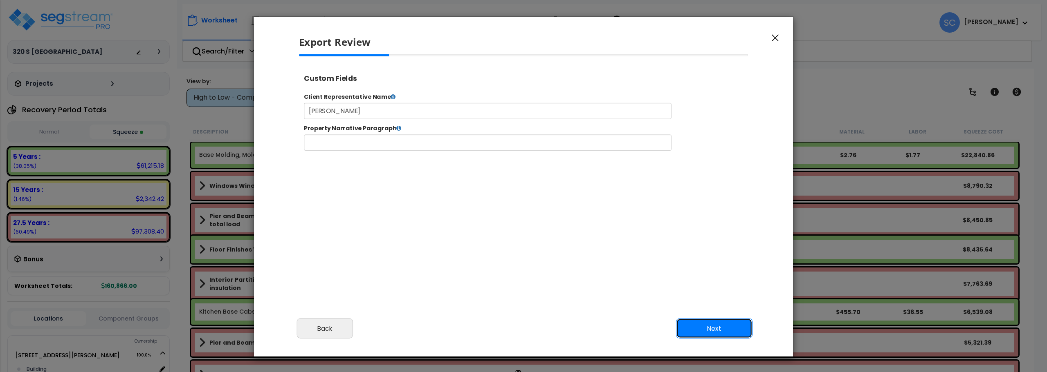
click at [710, 329] on button "Next" at bounding box center [714, 329] width 76 height 20
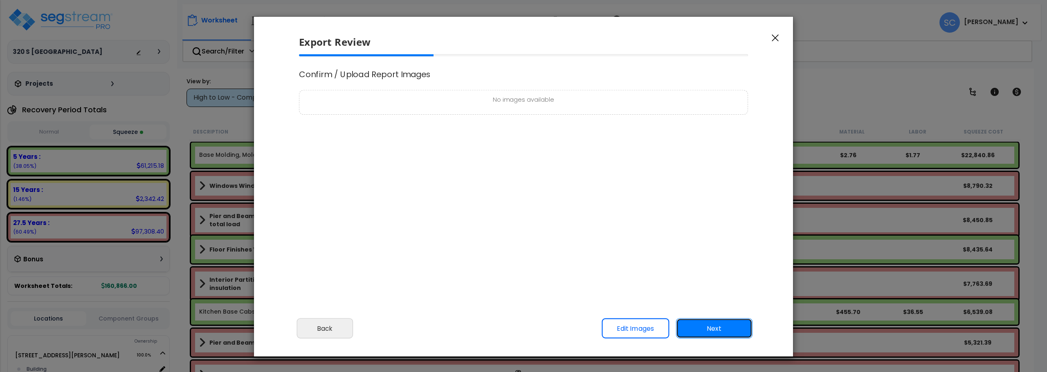
click at [710, 329] on button "Next" at bounding box center [714, 329] width 76 height 20
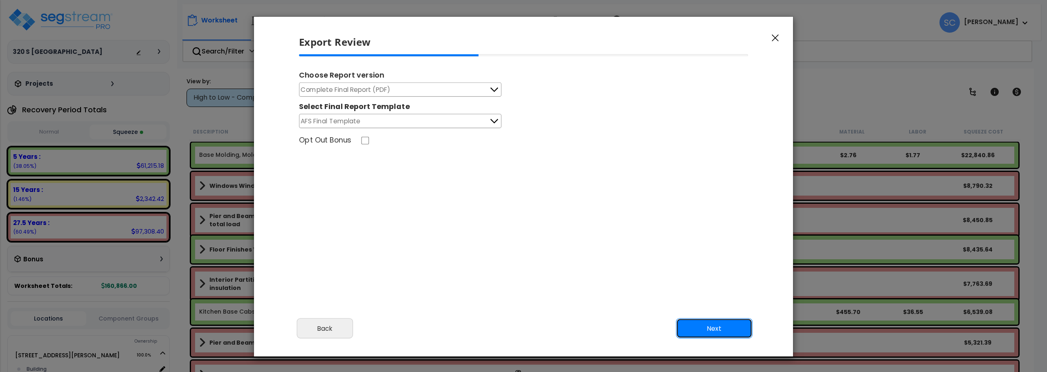
click at [710, 329] on button "Next" at bounding box center [714, 329] width 76 height 20
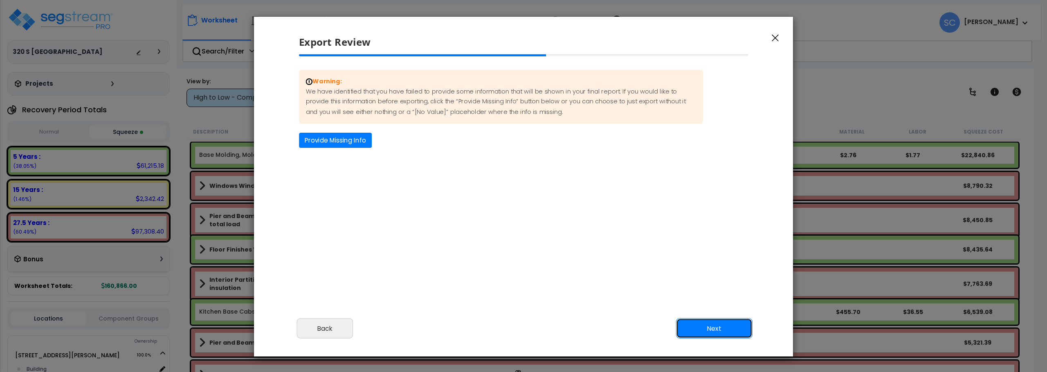
click at [710, 329] on button "Next" at bounding box center [714, 329] width 76 height 20
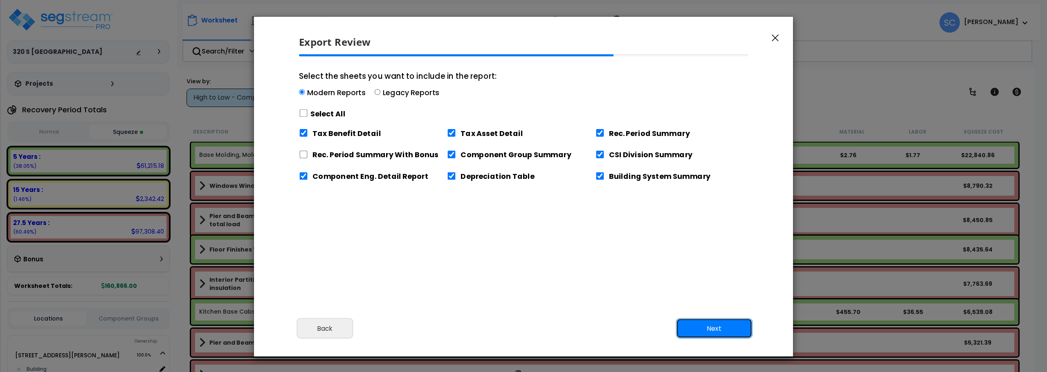
click at [710, 329] on button "Next" at bounding box center [714, 329] width 76 height 20
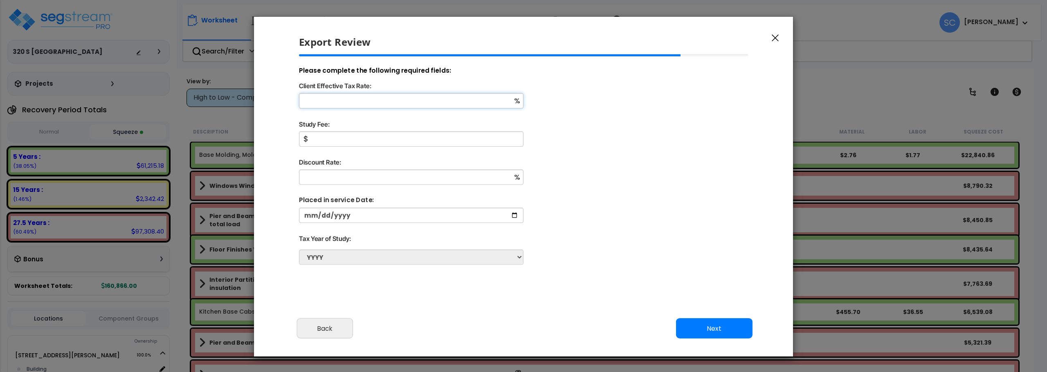
click at [399, 96] on input "Client Effective Tax Rate:" at bounding box center [411, 100] width 224 height 15
type input "11"
click at [368, 145] on input "Study Fee:" at bounding box center [411, 139] width 224 height 15
type input "2,000"
click at [359, 182] on input "Discount Rate:" at bounding box center [411, 177] width 224 height 15
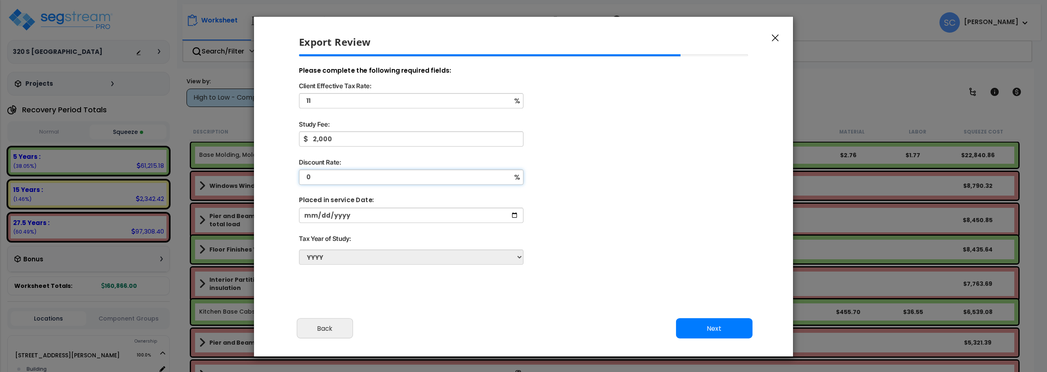
type input "0"
click at [367, 215] on input "date" at bounding box center [411, 215] width 224 height 15
type input "2024-07-26"
click at [713, 329] on button "Next" at bounding box center [714, 329] width 76 height 20
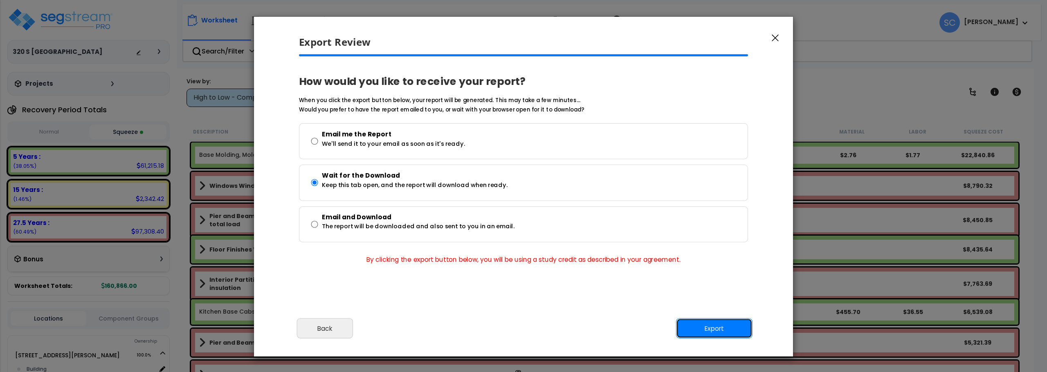
click at [719, 333] on button "Export" at bounding box center [714, 329] width 76 height 20
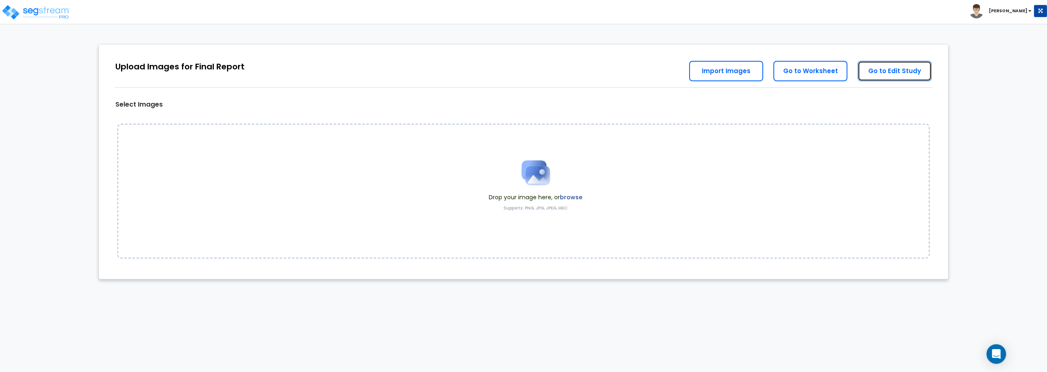
click at [884, 73] on link "Go to Edit Study" at bounding box center [894, 71] width 74 height 20
